Goal: Task Accomplishment & Management: Manage account settings

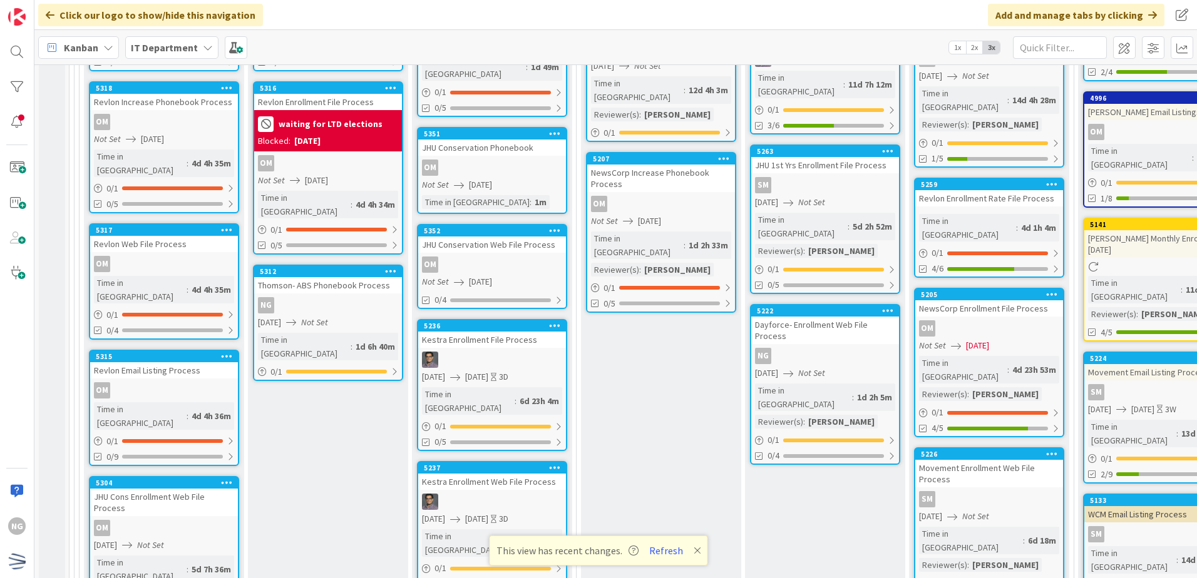
scroll to position [3755, 0]
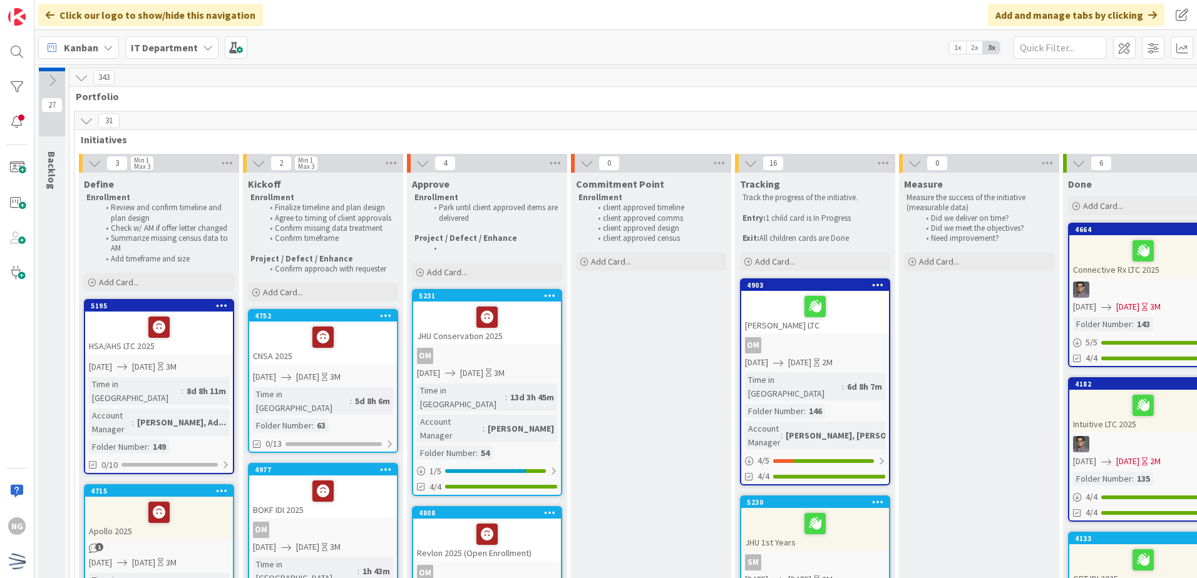
click at [54, 173] on span "Backlog" at bounding box center [52, 170] width 13 height 38
click at [89, 122] on icon at bounding box center [86, 121] width 14 height 14
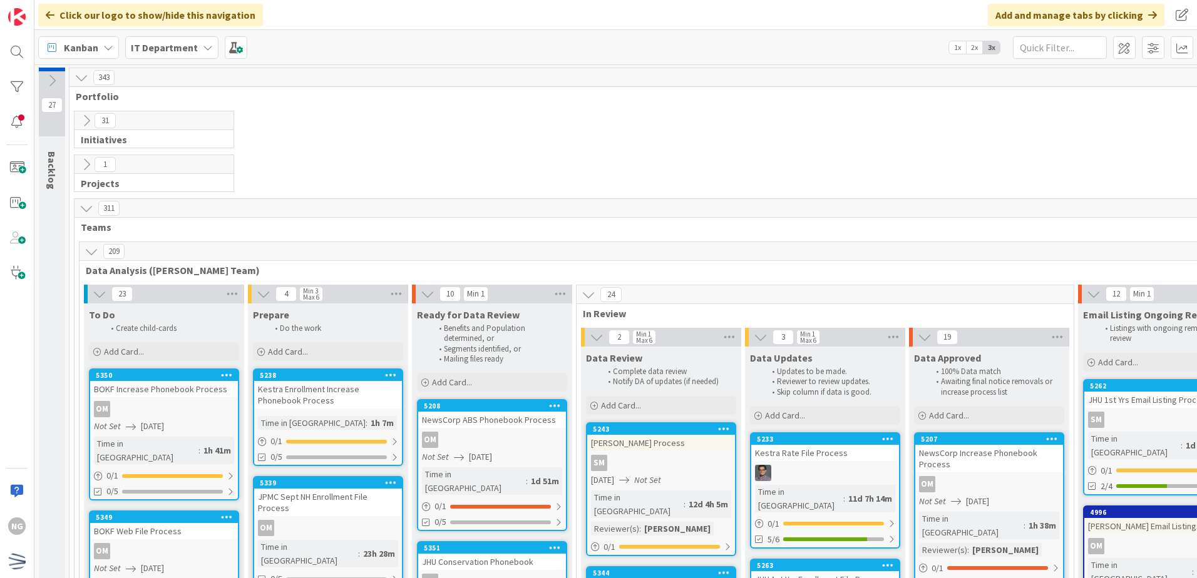
click at [54, 178] on span "Backlog" at bounding box center [52, 170] width 13 height 38
click at [90, 160] on icon at bounding box center [86, 165] width 14 height 14
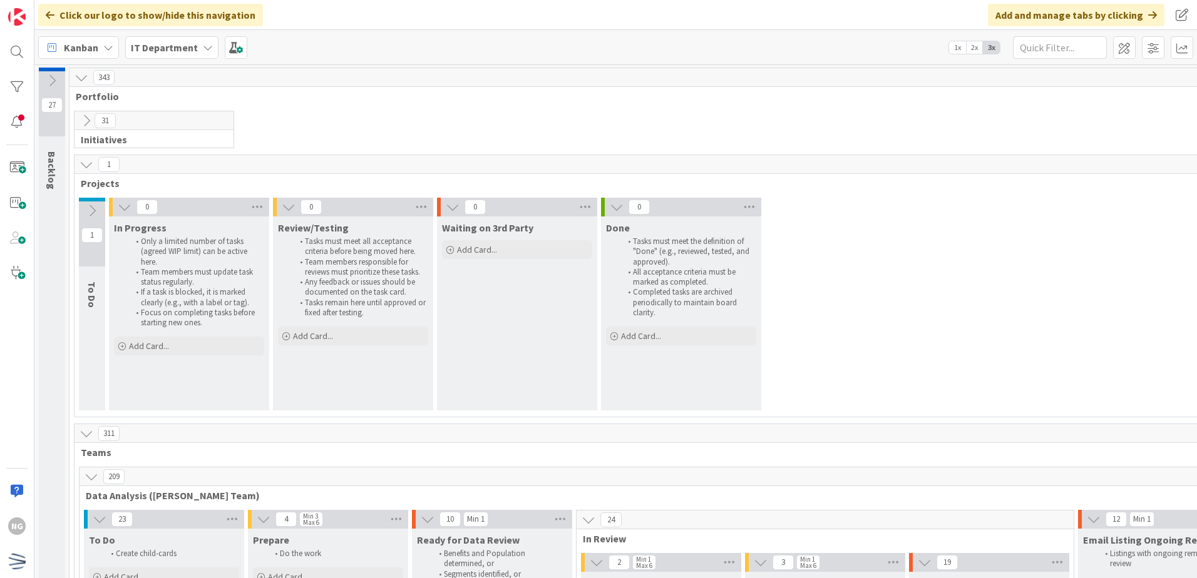
click at [88, 160] on icon at bounding box center [86, 165] width 14 height 14
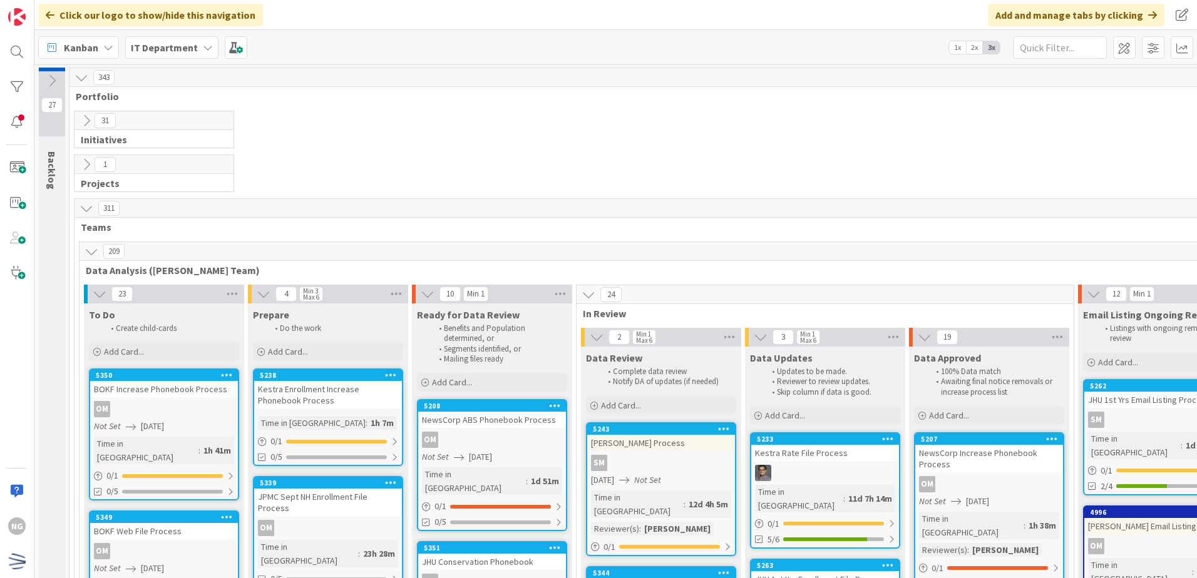
click at [84, 117] on icon at bounding box center [86, 121] width 14 height 14
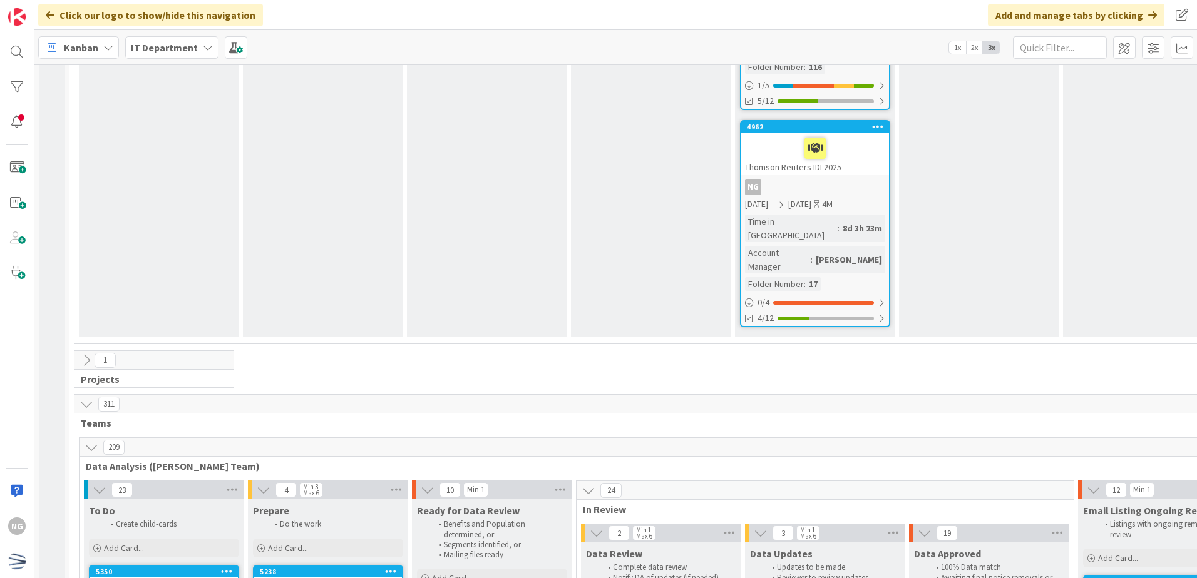
scroll to position [3057, 0]
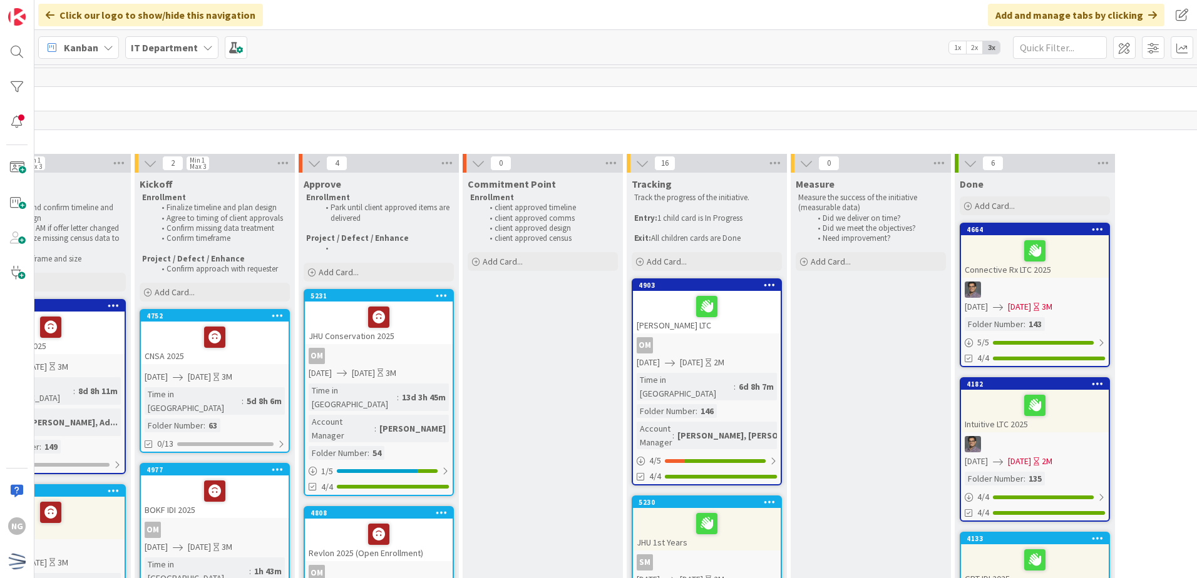
scroll to position [0, 0]
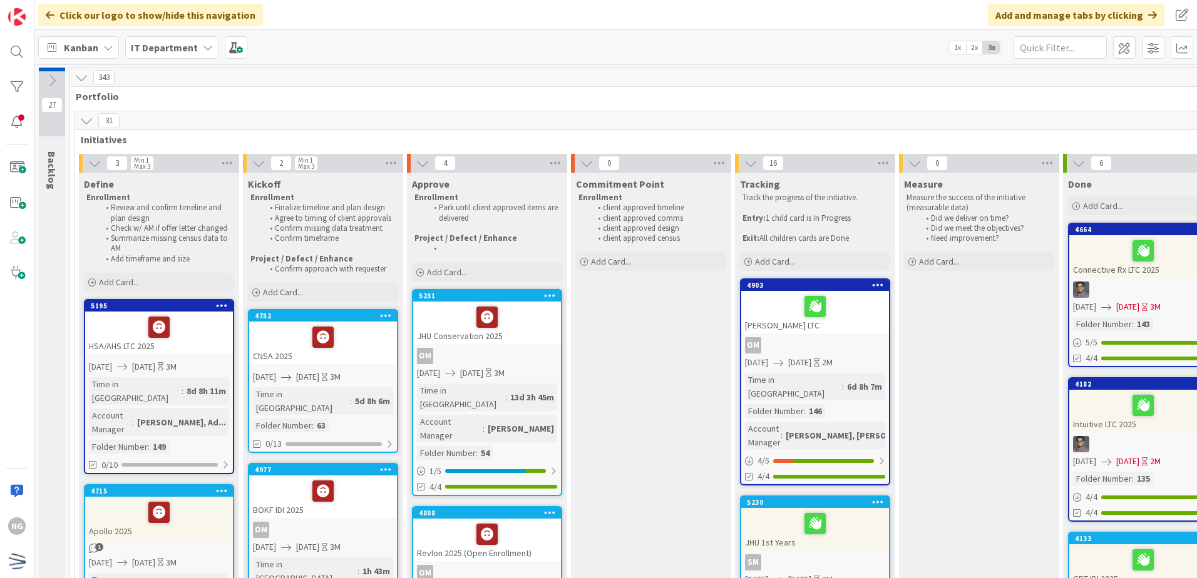
click at [49, 168] on span "Backlog" at bounding box center [52, 170] width 13 height 38
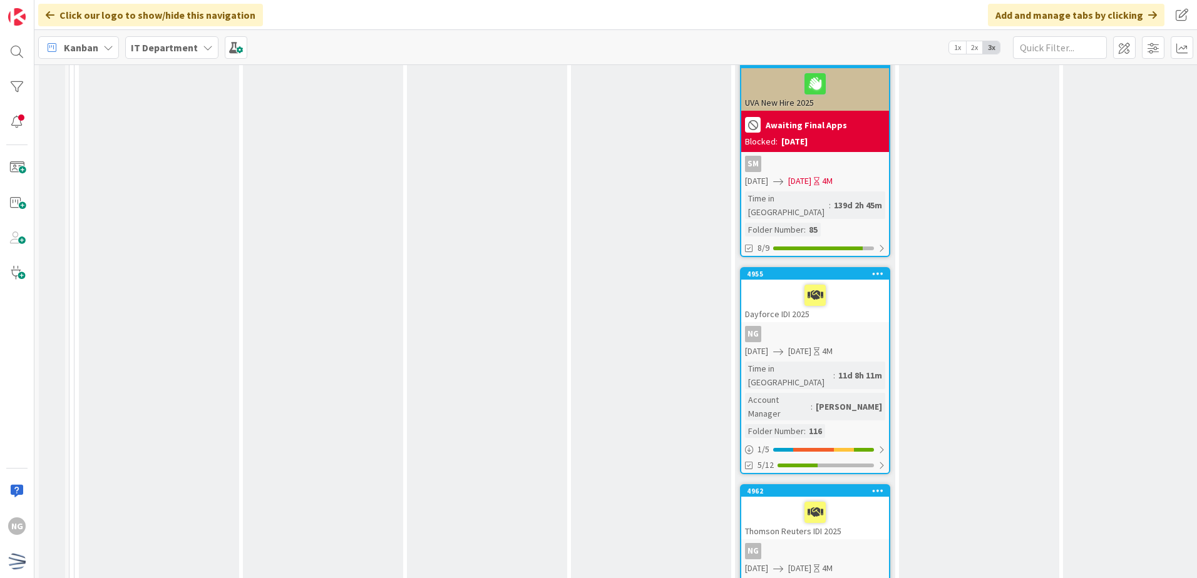
scroll to position [2816, 0]
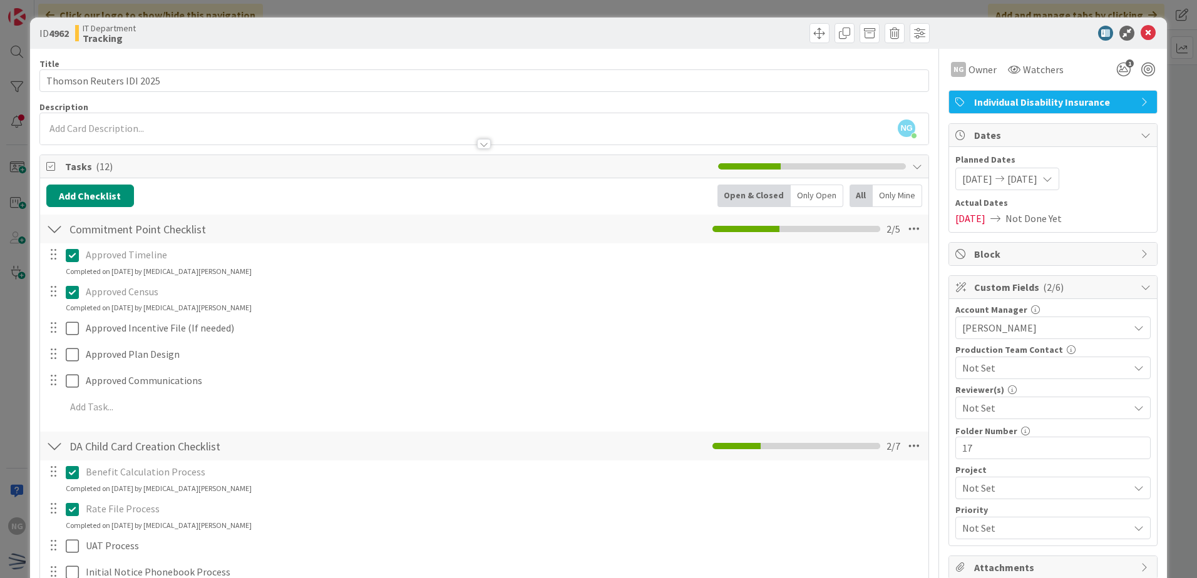
click at [1141, 25] on div "ID 4962 IT Department Tracking" at bounding box center [598, 33] width 1137 height 31
click at [1141, 31] on icon at bounding box center [1147, 33] width 15 height 15
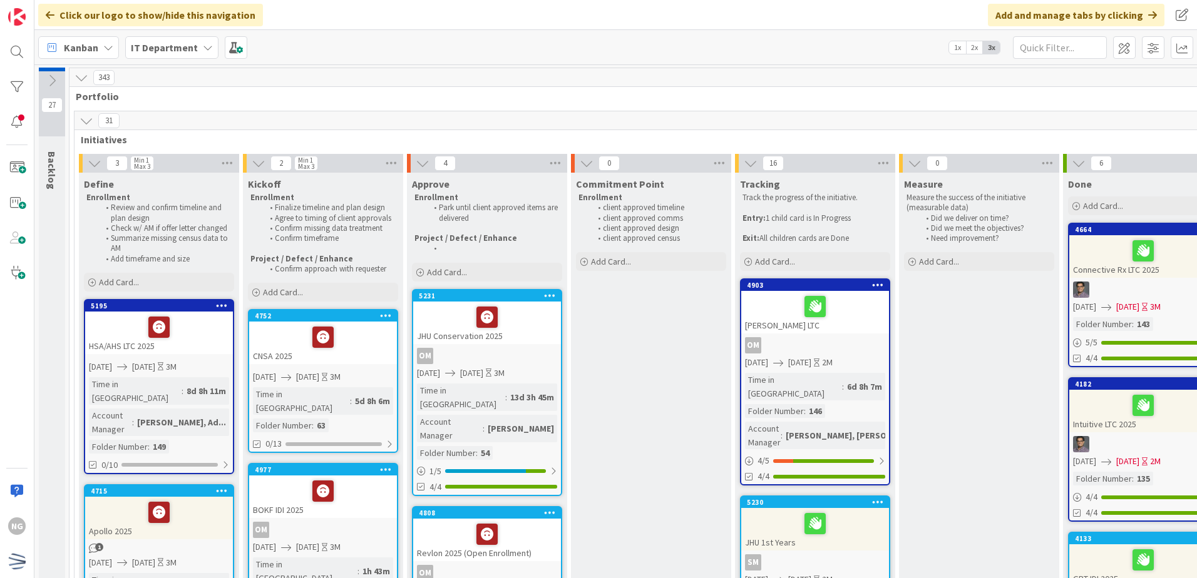
click at [58, 78] on icon at bounding box center [52, 81] width 14 height 14
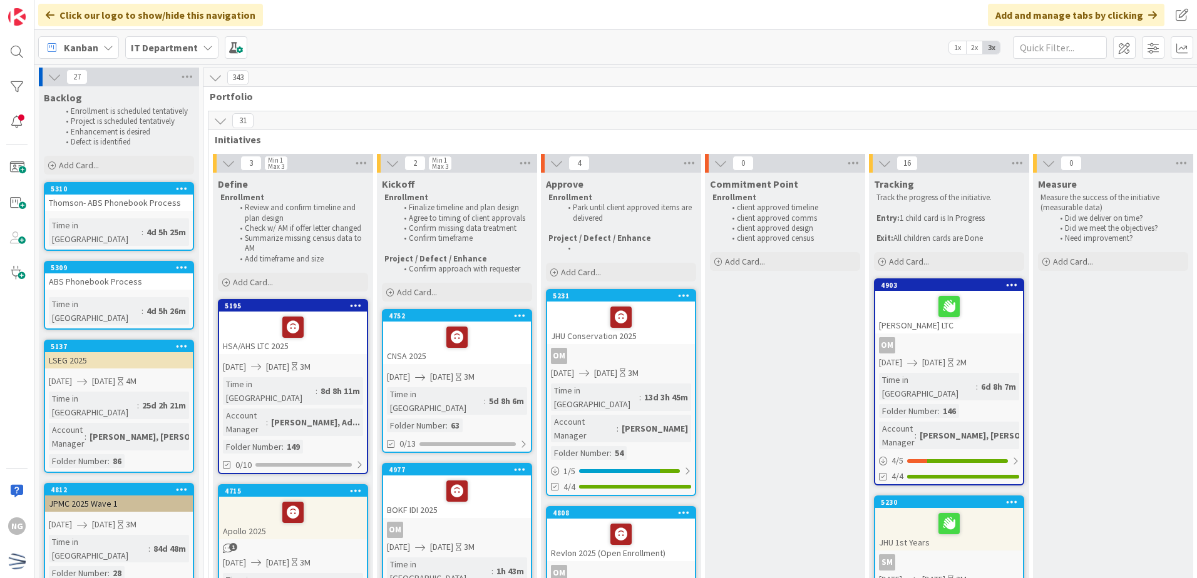
click at [188, 189] on div at bounding box center [181, 189] width 23 height 9
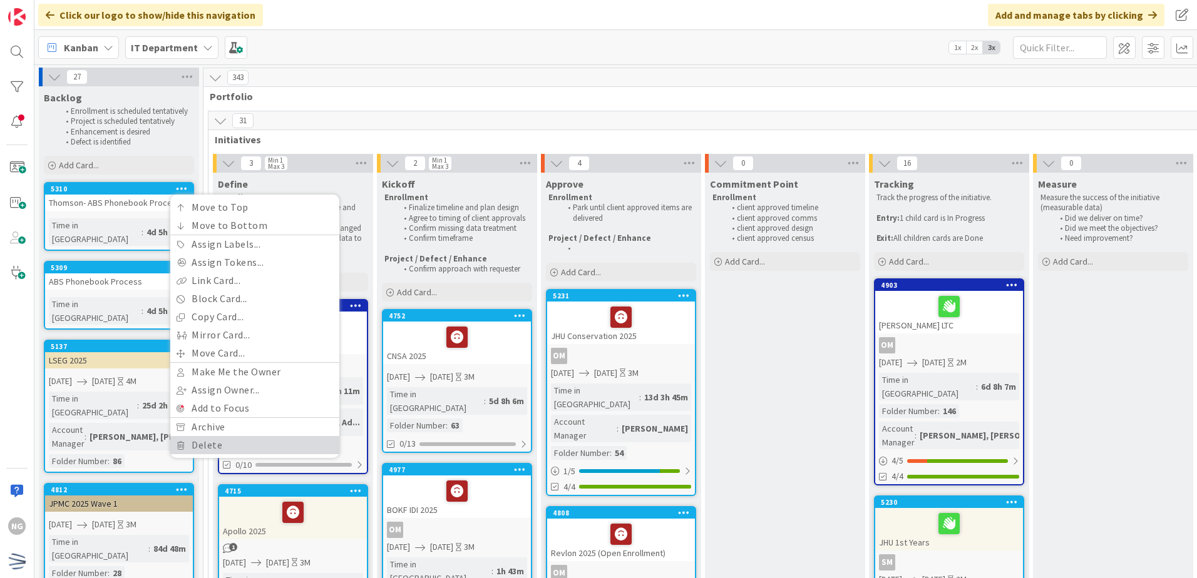
click at [229, 442] on link "Delete" at bounding box center [254, 445] width 169 height 18
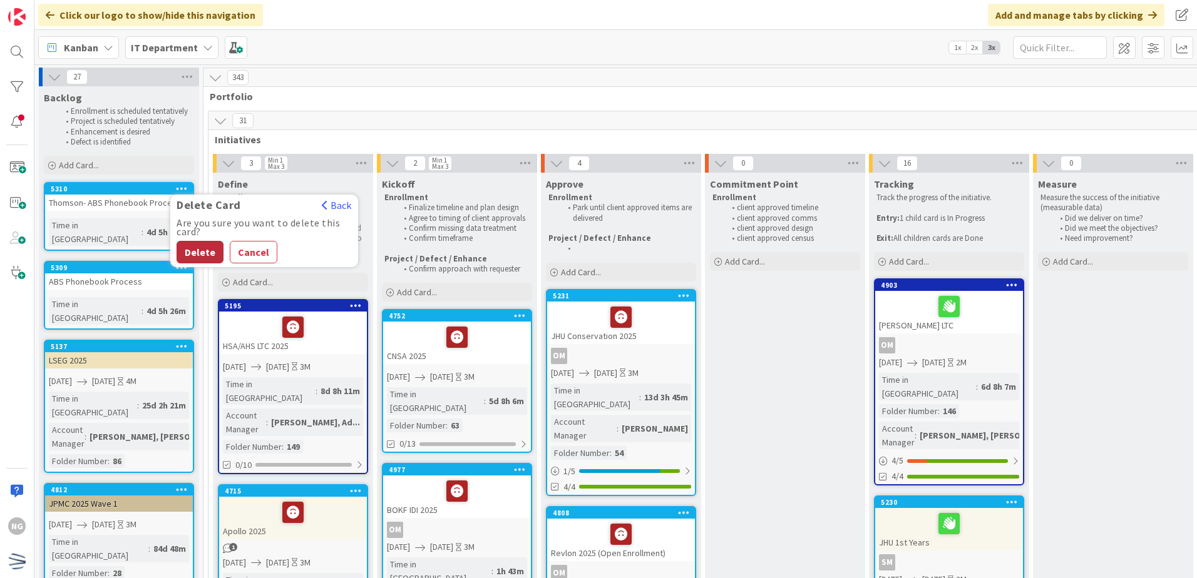
click at [207, 251] on button "Delete" at bounding box center [199, 252] width 47 height 23
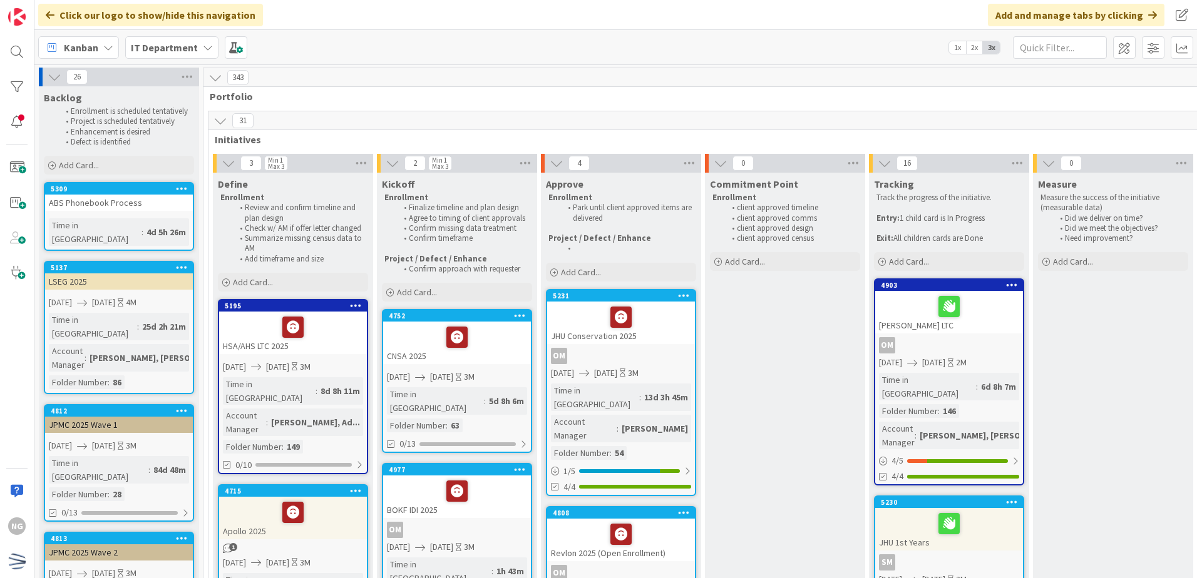
click at [188, 190] on div at bounding box center [181, 189] width 23 height 9
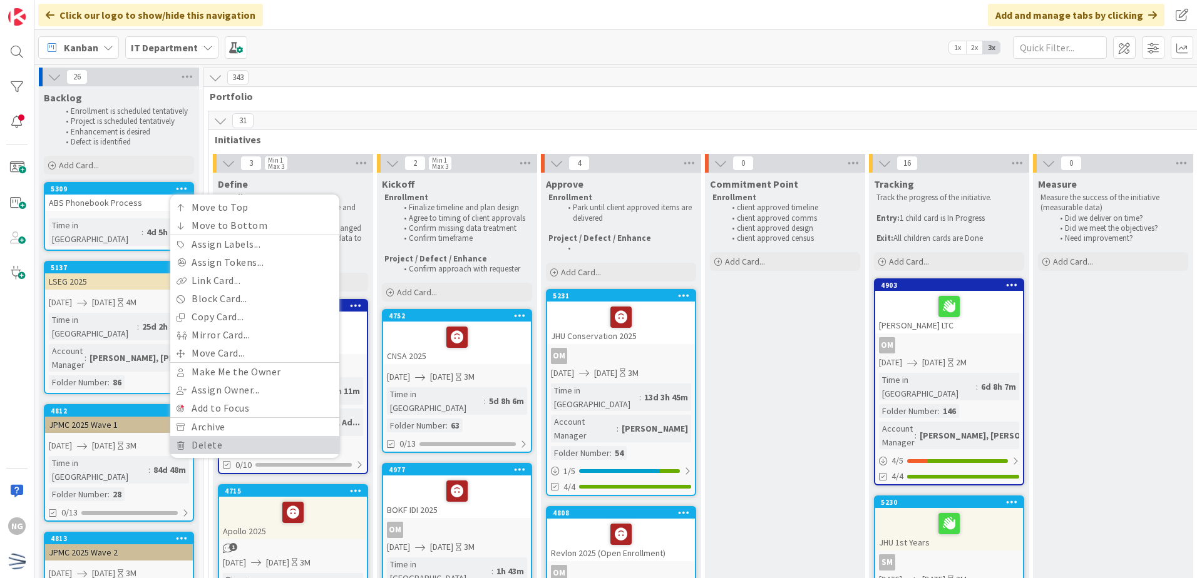
click at [207, 441] on link "Delete" at bounding box center [254, 445] width 169 height 18
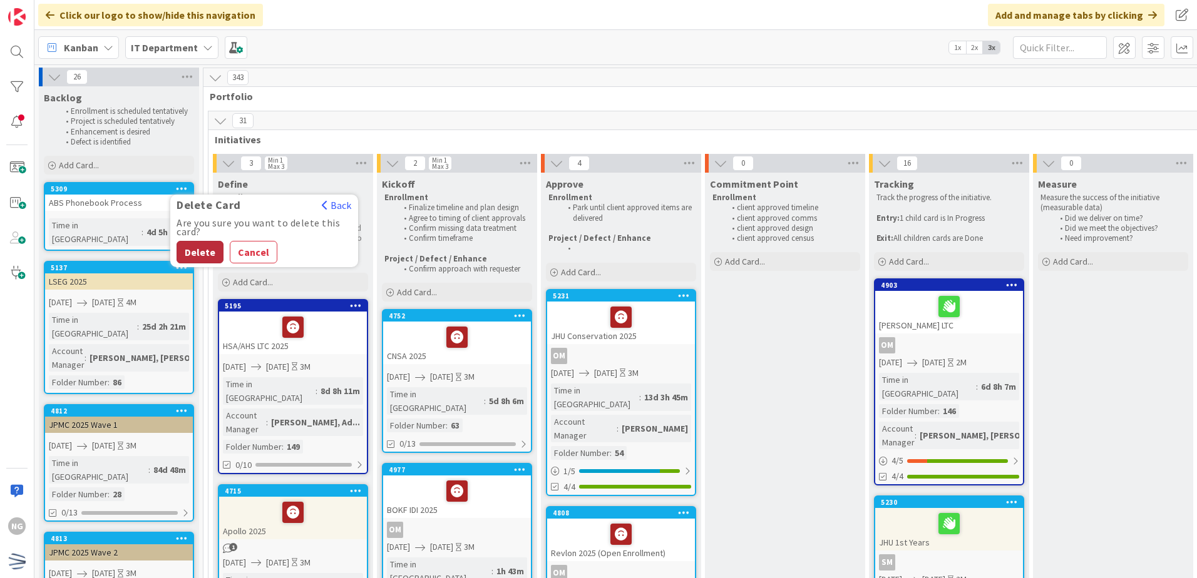
click at [197, 251] on button "Delete" at bounding box center [199, 252] width 47 height 23
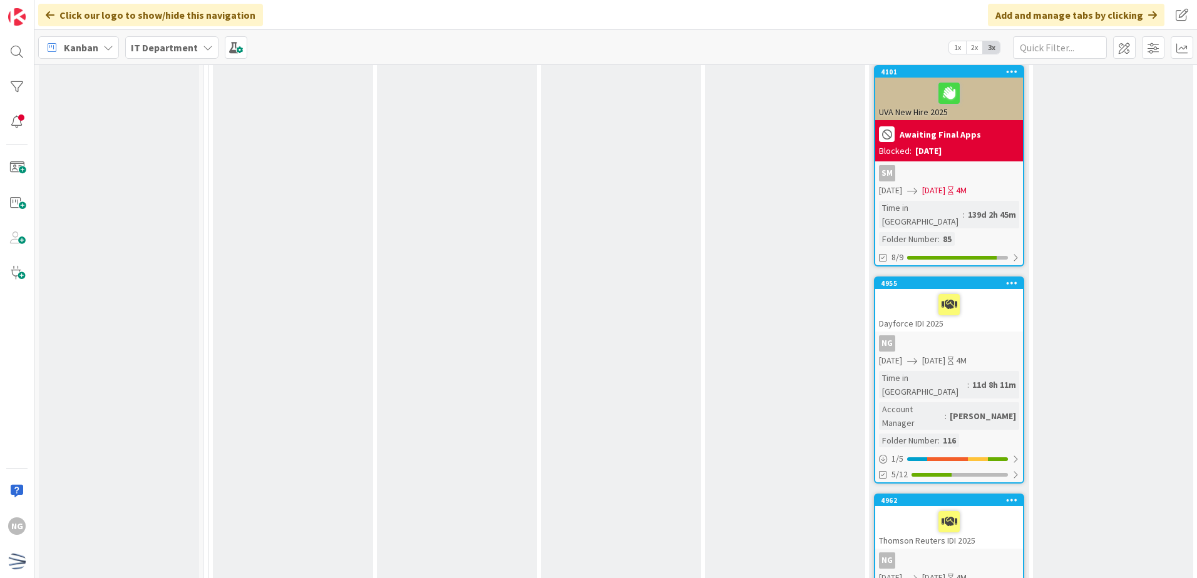
scroll to position [2754, 0]
